Goal: Information Seeking & Learning: Check status

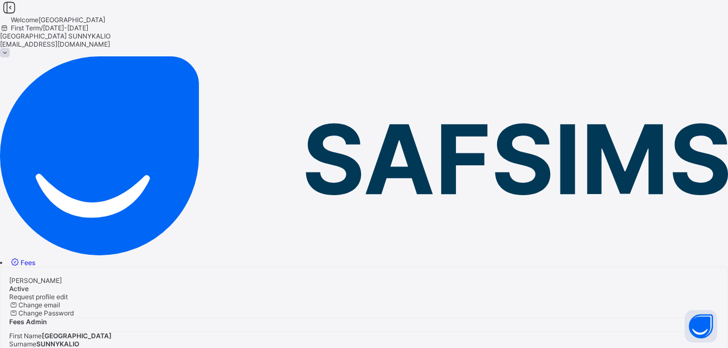
click at [21, 257] on icon at bounding box center [14, 262] width 11 height 10
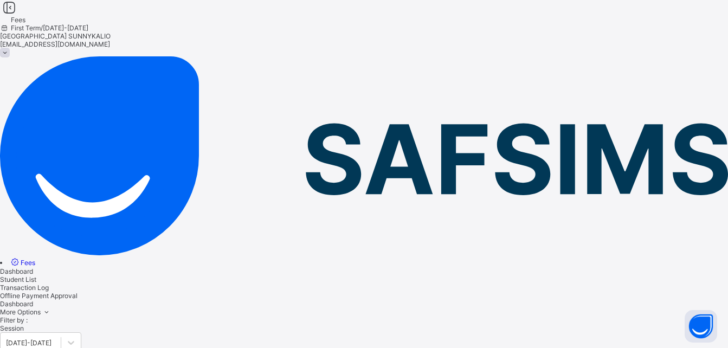
scroll to position [53, 0]
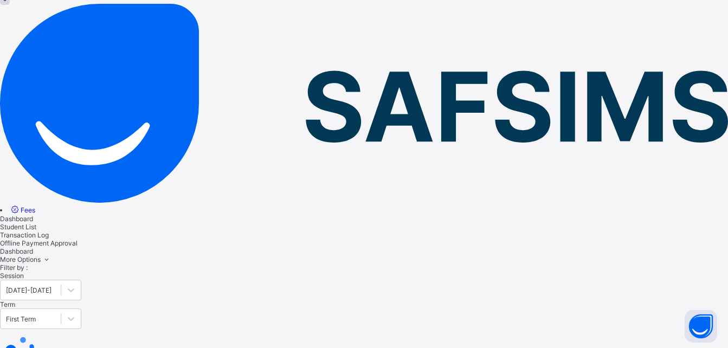
click at [36, 223] on span "Student List" at bounding box center [18, 227] width 36 height 8
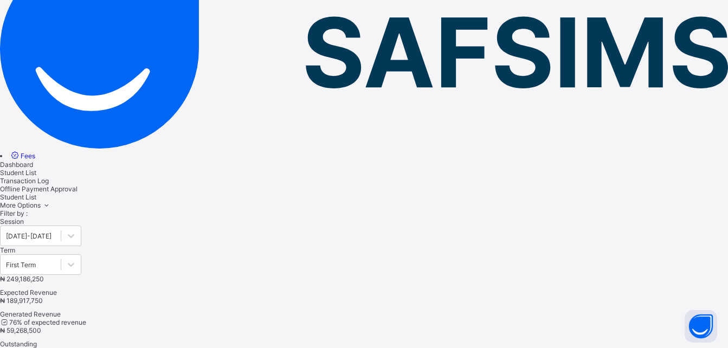
scroll to position [161, 0]
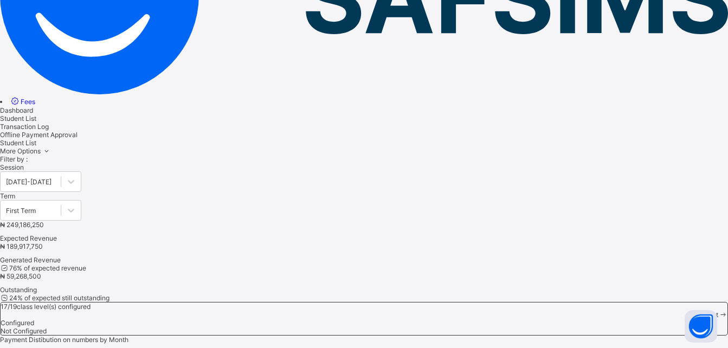
type input "*********"
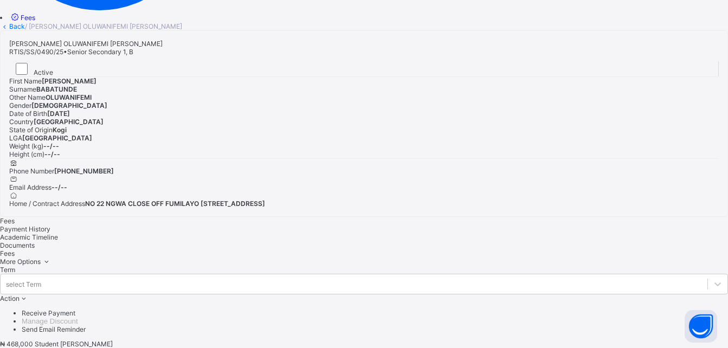
scroll to position [215, 0]
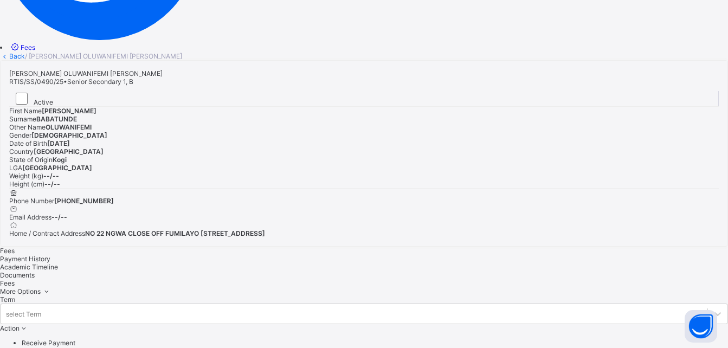
click at [50, 255] on span "Payment History" at bounding box center [25, 259] width 50 height 8
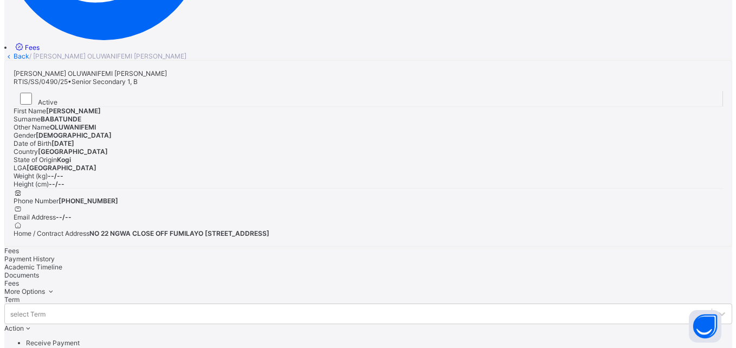
scroll to position [168, 0]
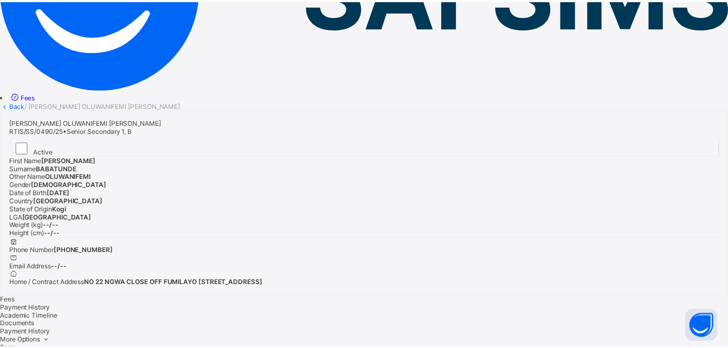
scroll to position [0, 0]
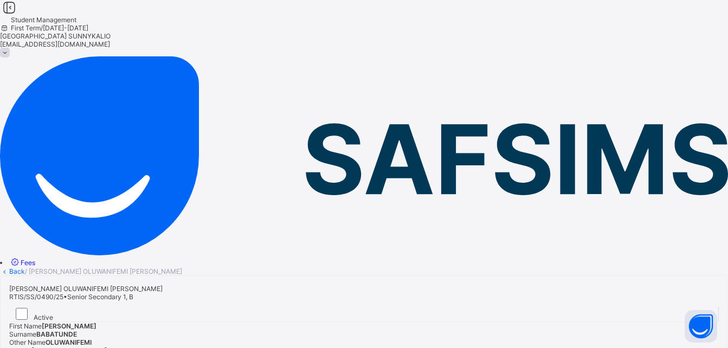
click at [25, 267] on link "Back" at bounding box center [17, 271] width 16 height 8
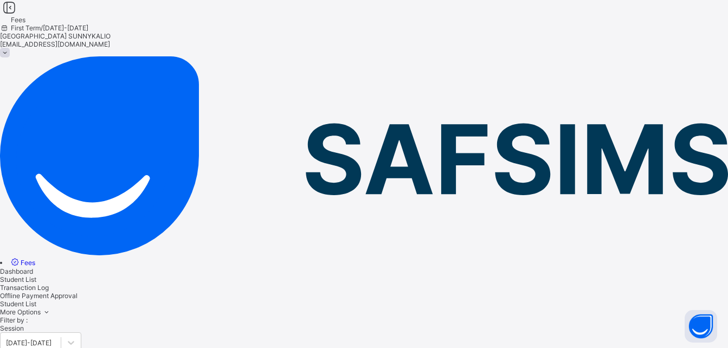
type input "*********"
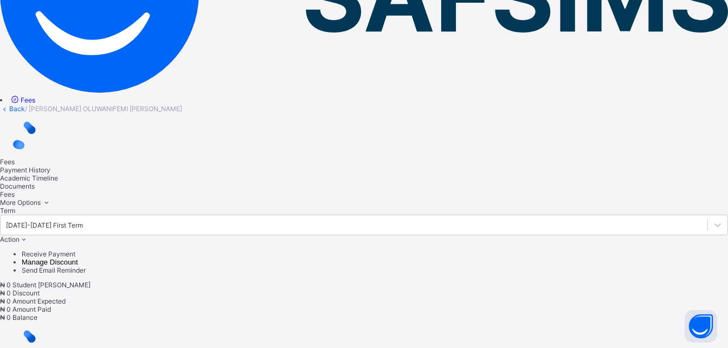
click at [20, 243] on span "Action" at bounding box center [10, 239] width 20 height 8
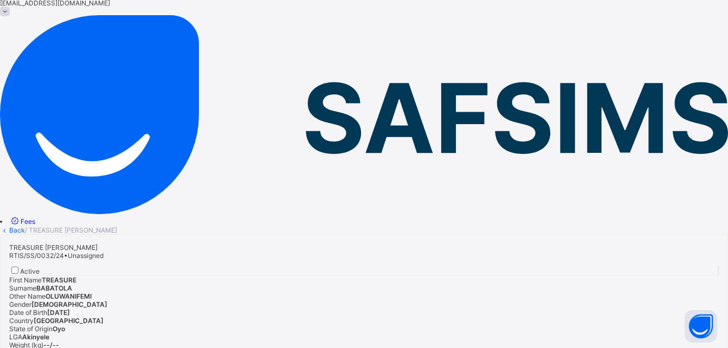
scroll to position [150, 0]
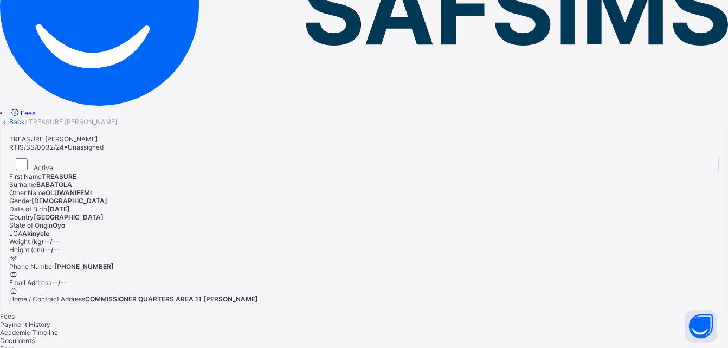
drag, startPoint x: 210, startPoint y: 205, endPoint x: 215, endPoint y: 188, distance: 18.4
click at [213, 320] on div "Payment History" at bounding box center [364, 324] width 728 height 8
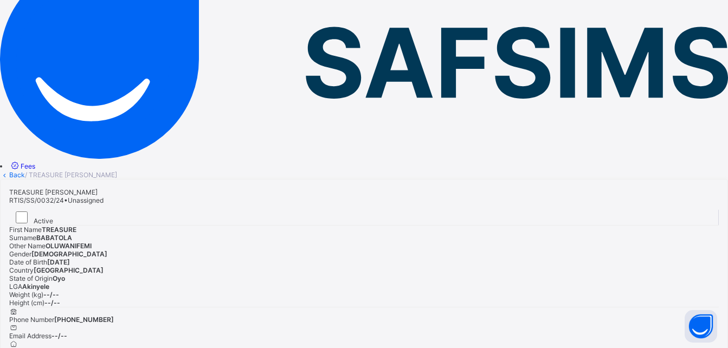
scroll to position [0, 0]
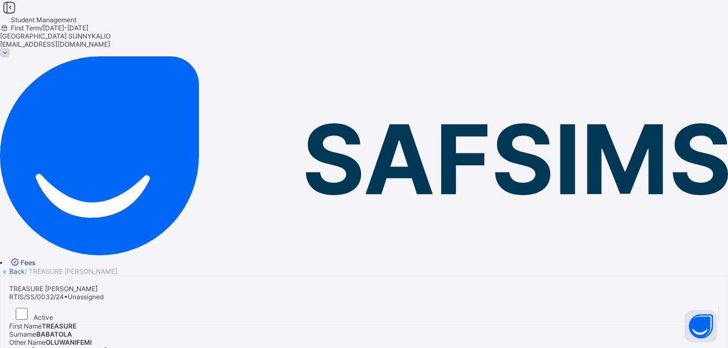
click at [25, 267] on link "Back" at bounding box center [17, 271] width 16 height 8
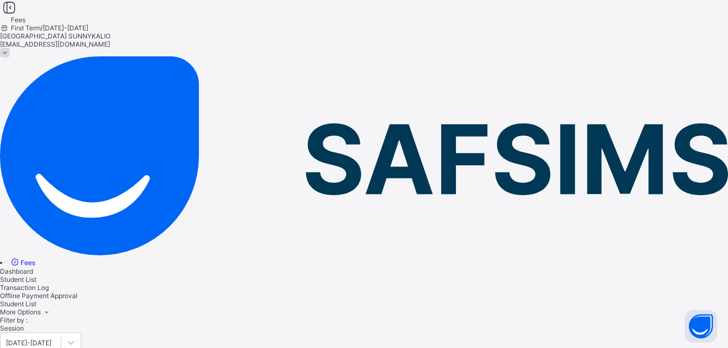
type input "*********"
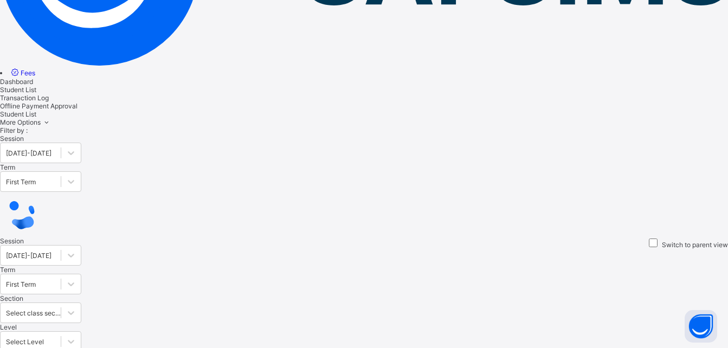
scroll to position [204, 0]
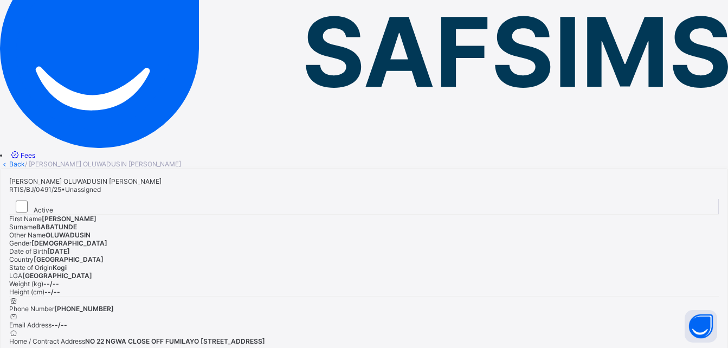
scroll to position [108, 0]
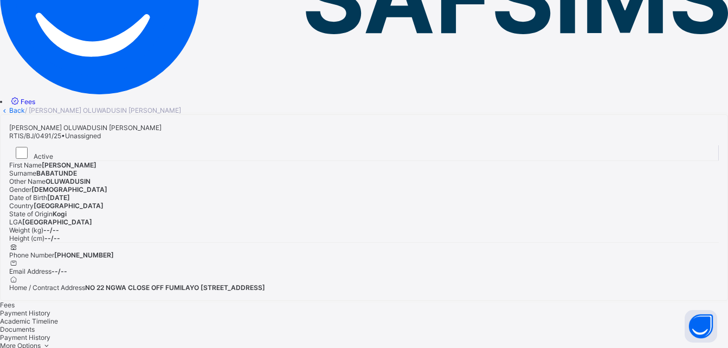
scroll to position [168, 0]
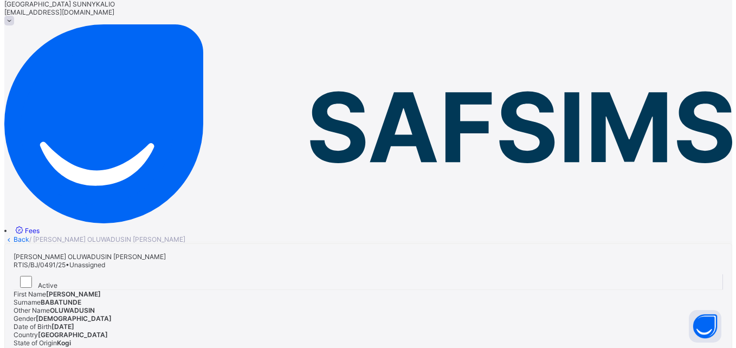
scroll to position [0, 0]
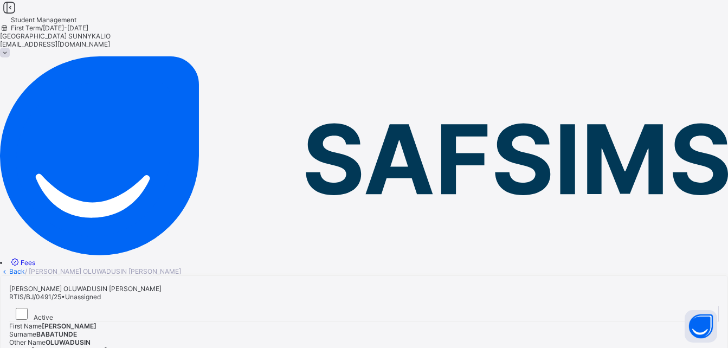
click at [25, 267] on link "Back" at bounding box center [17, 271] width 16 height 8
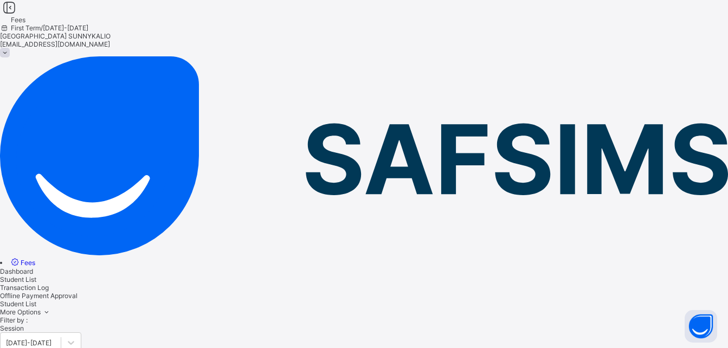
click at [10, 48] on span at bounding box center [5, 53] width 10 height 10
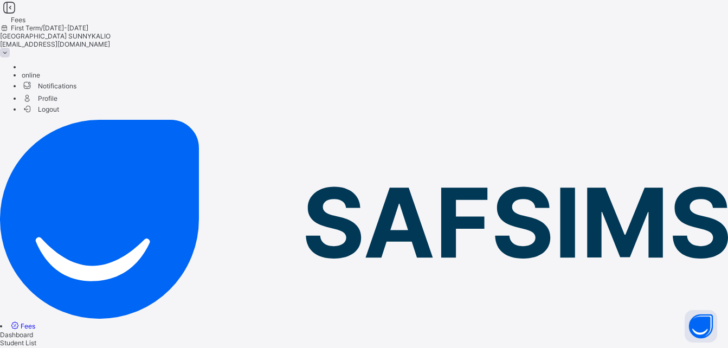
click at [59, 106] on span "Logout" at bounding box center [40, 109] width 37 height 11
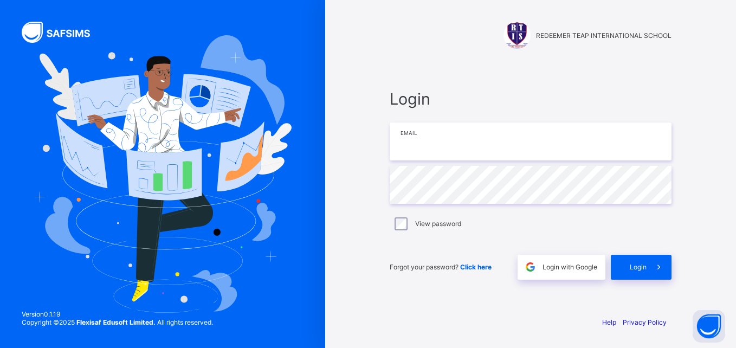
type input "**********"
